Goal: Information Seeking & Learning: Find contact information

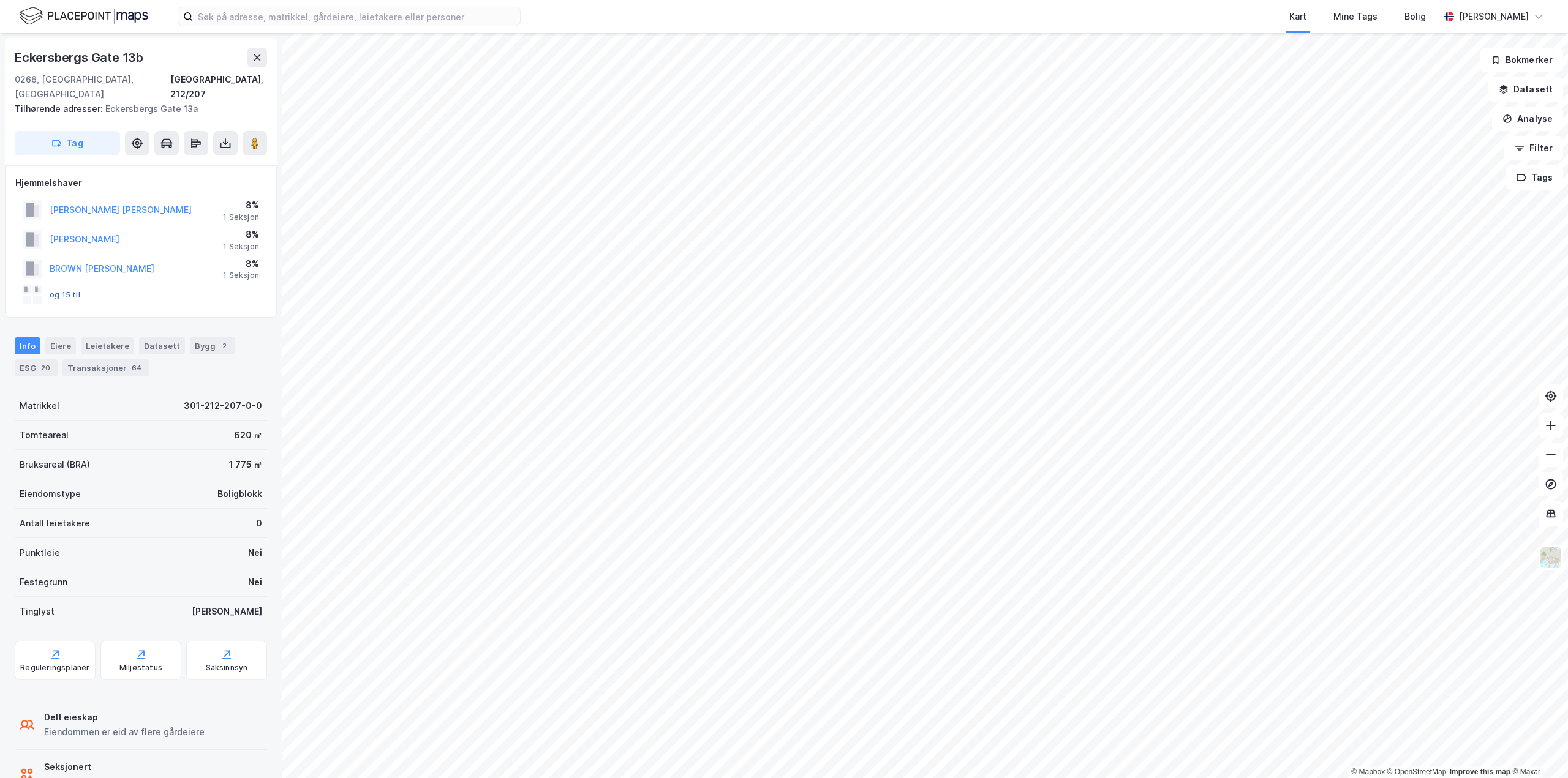
click at [0, 0] on button "og 15 til" at bounding box center [0, 0] width 0 height 0
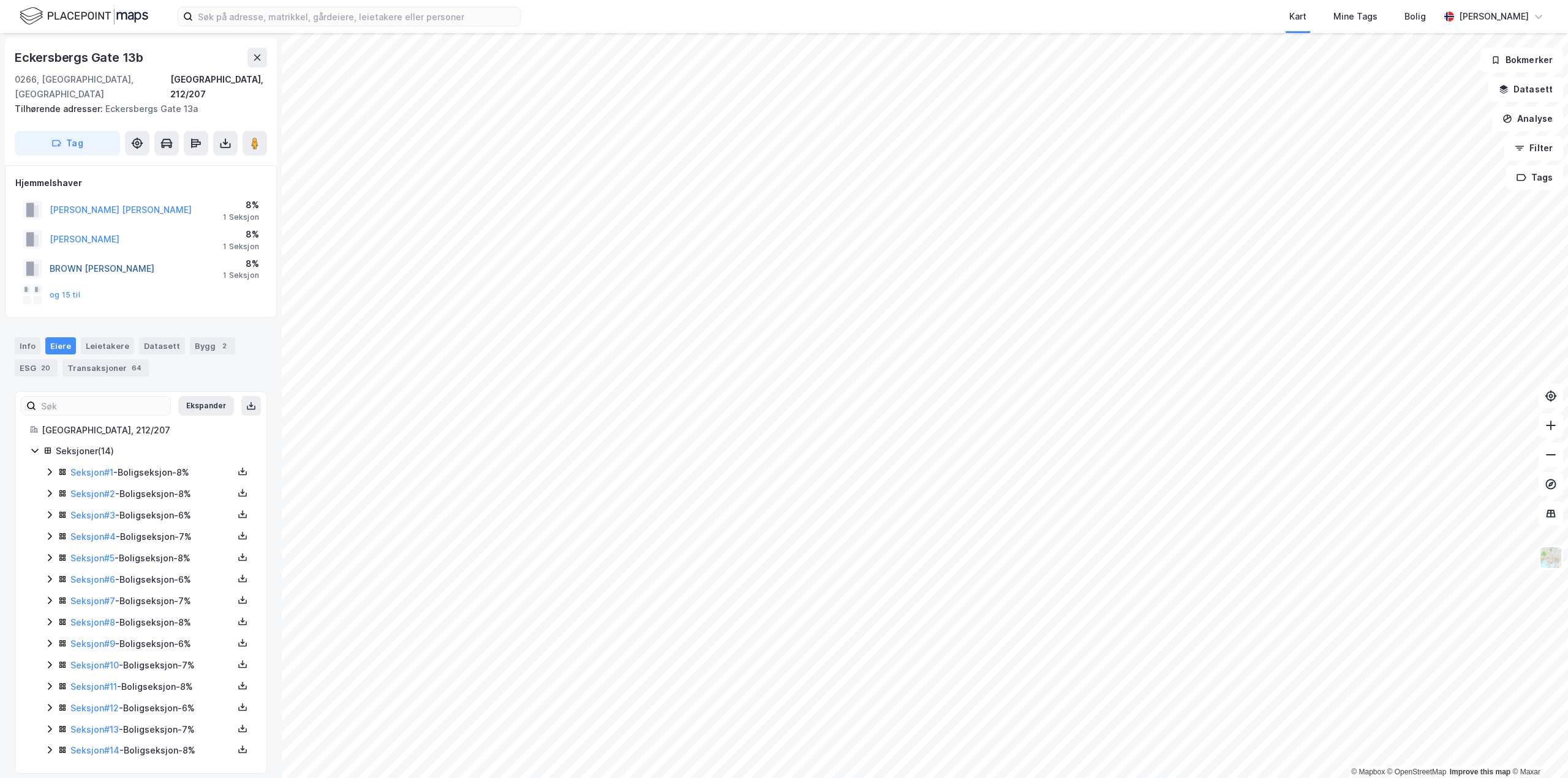
click at [0, 0] on button "BROWN [PERSON_NAME]" at bounding box center [0, 0] width 0 height 0
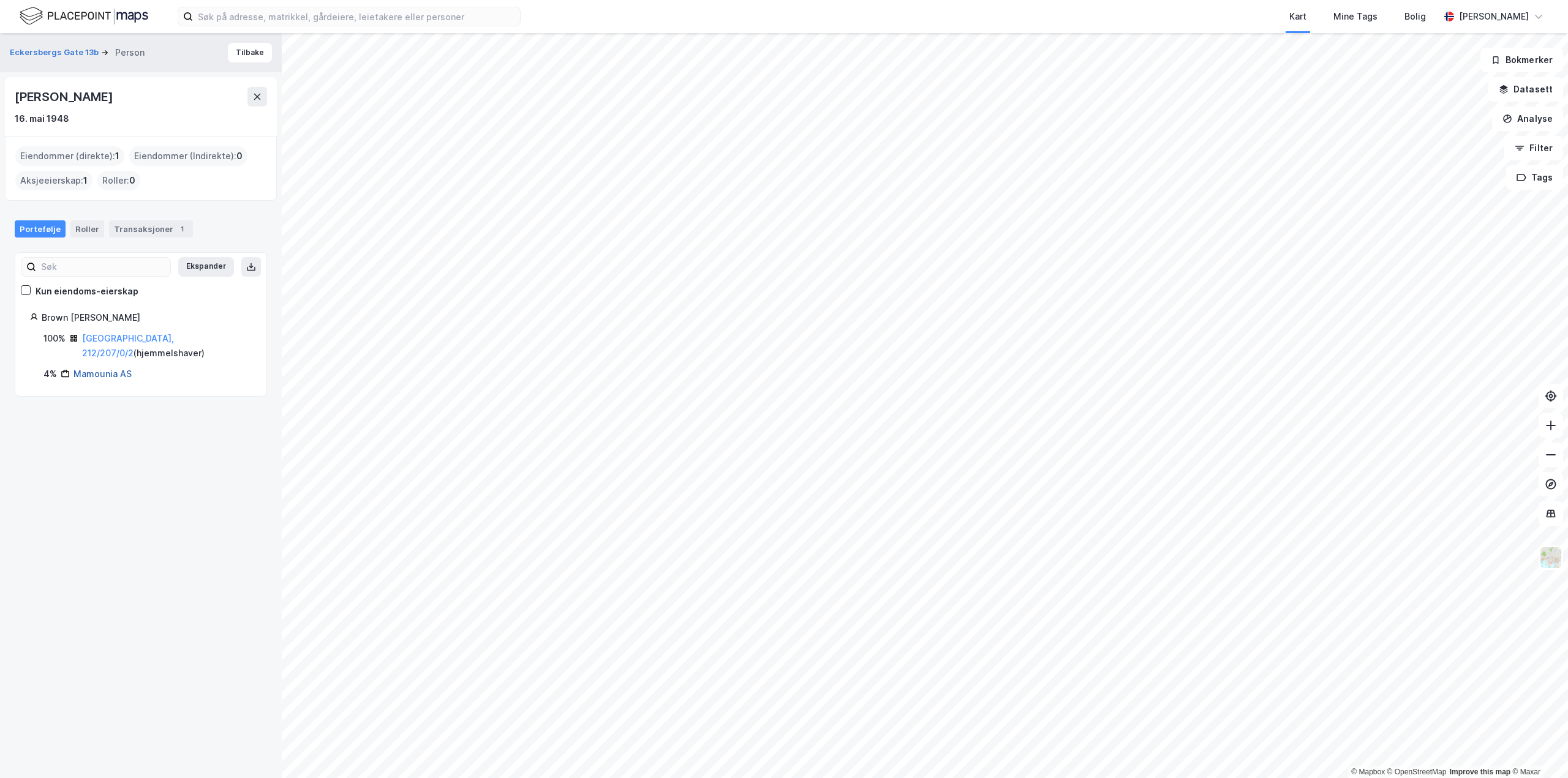
click at [110, 368] on link "Mamounia AS" at bounding box center [102, 374] width 58 height 11
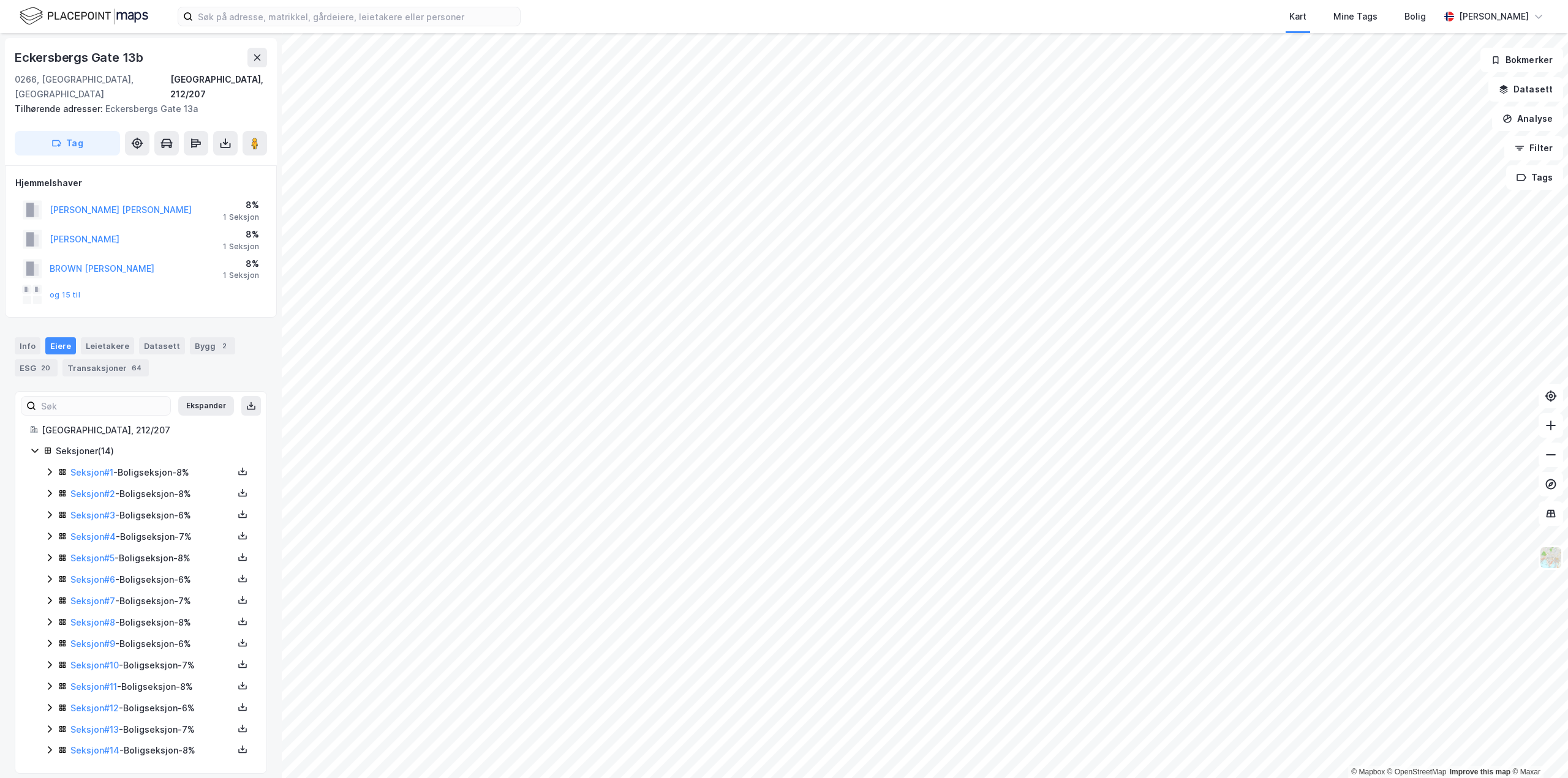
click at [54, 745] on icon at bounding box center [49, 749] width 10 height 10
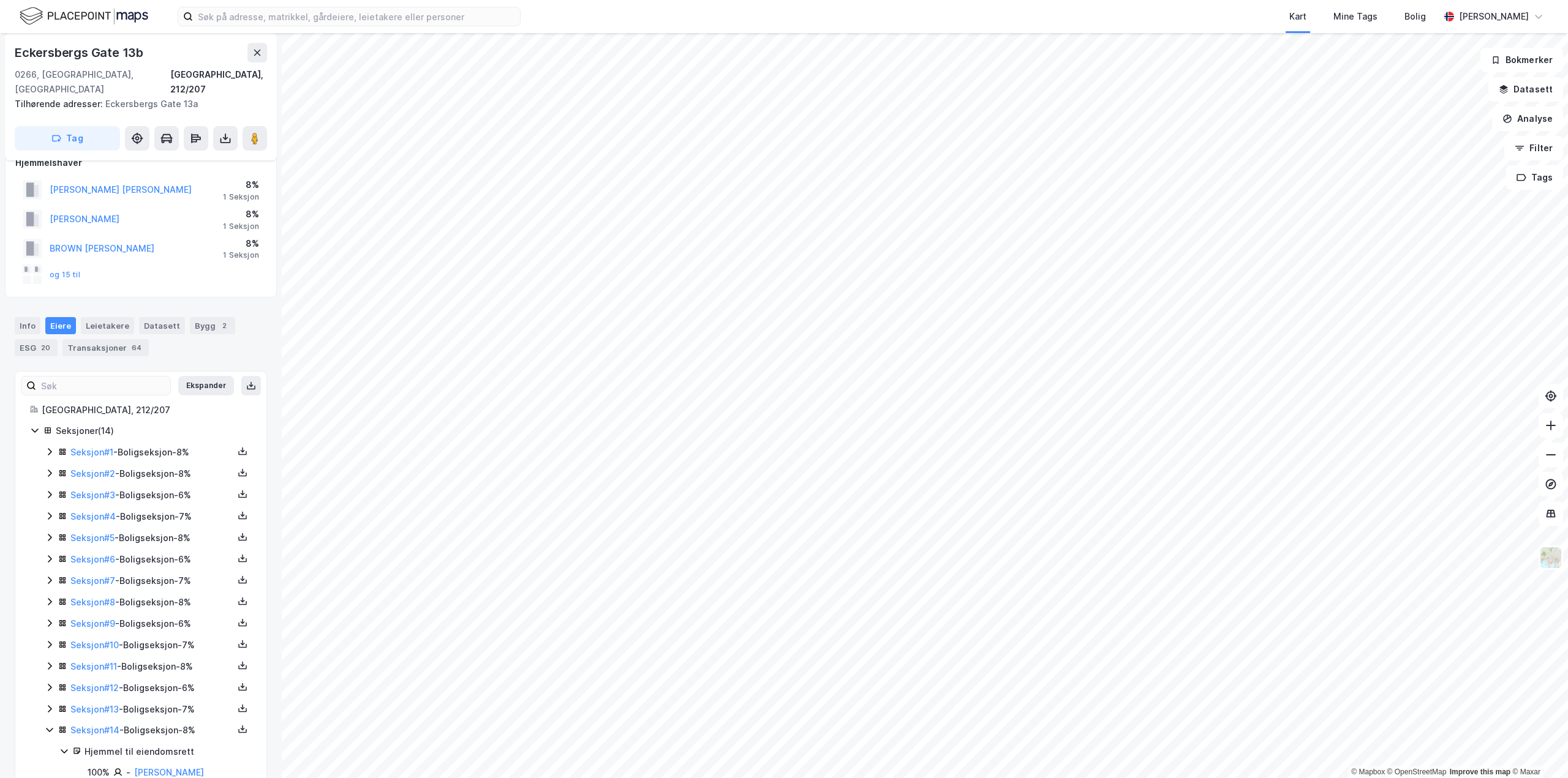
scroll to position [37, 0]
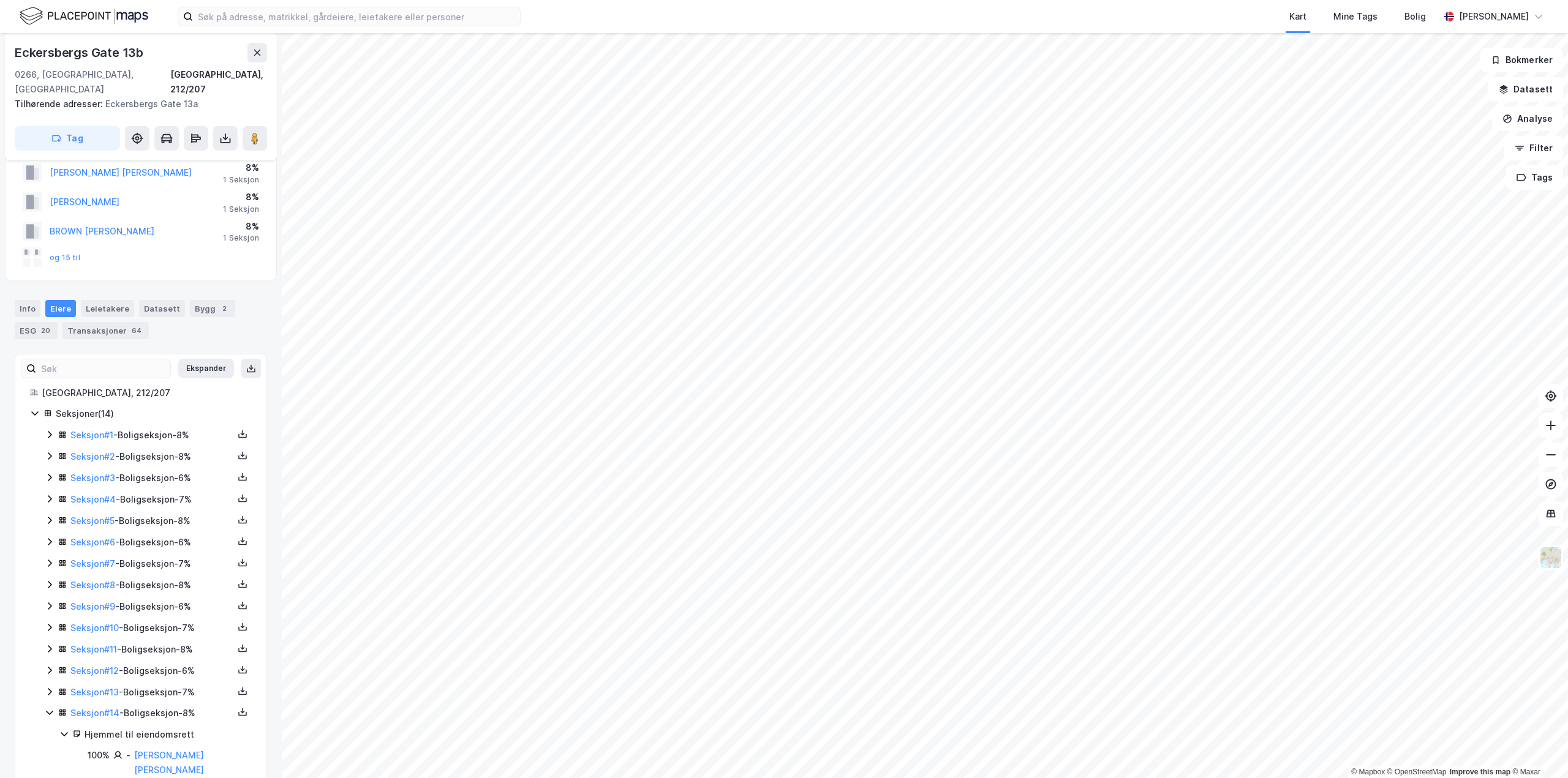
click at [50, 687] on icon at bounding box center [49, 692] width 10 height 10
